Goal: Navigation & Orientation: Go to known website

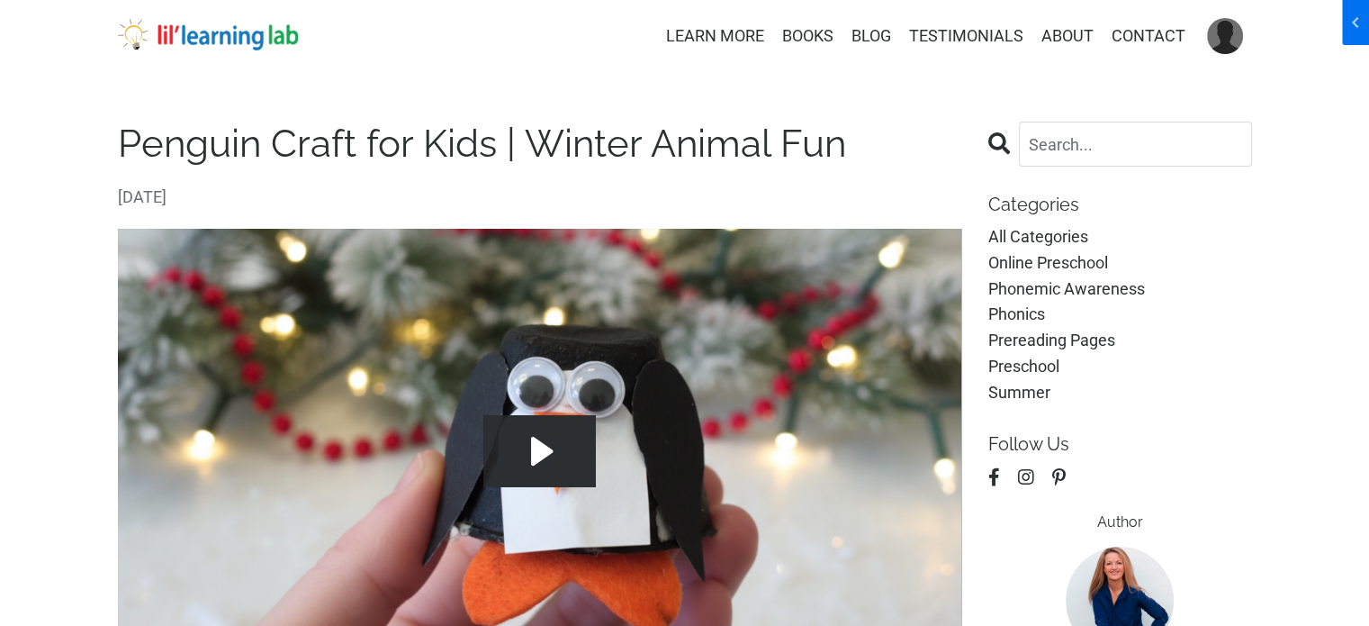
click at [222, 53] on div "LEARN MORE BOOKS BLOG TESTIMONIALS ABOUT CONTACT MY LIBRARY ACCOUNT INFO LOG OUT" at bounding box center [685, 36] width 1206 height 36
click at [227, 50] on img at bounding box center [208, 35] width 180 height 32
